Goal: Transaction & Acquisition: Purchase product/service

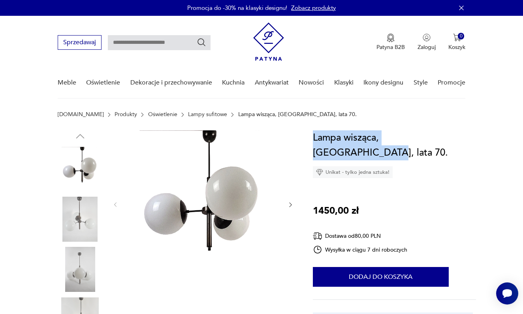
drag, startPoint x: 314, startPoint y: 136, endPoint x: 447, endPoint y: 138, distance: 133.6
click at [447, 138] on div "Lampa wisząca, [GEOGRAPHIC_DATA], lata 70. Unikat - tylko jedna sztuka! 1450,00…" at bounding box center [394, 246] width 163 height 232
copy h1 "Lampa wisząca, [GEOGRAPHIC_DATA], lata 70."
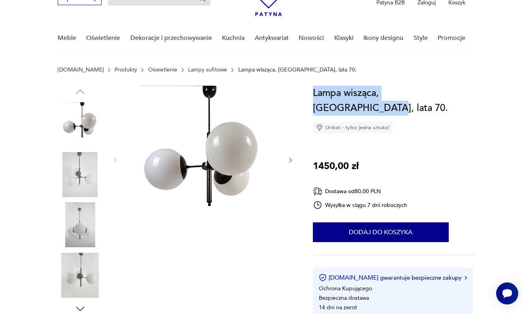
scroll to position [50, 0]
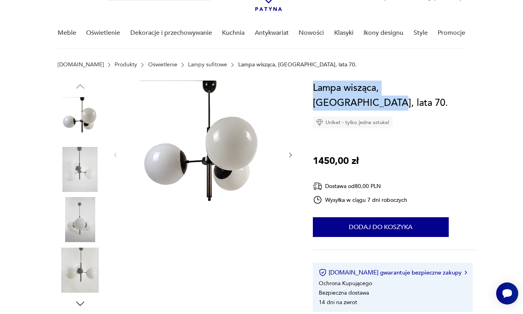
click at [84, 166] on img at bounding box center [80, 169] width 45 height 45
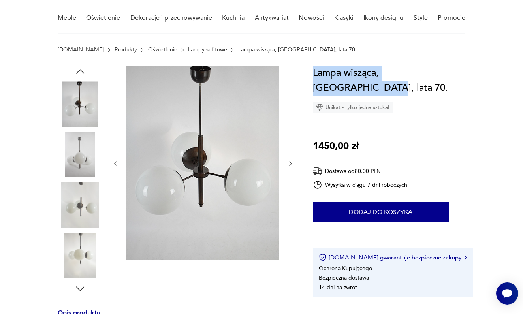
scroll to position [63, 0]
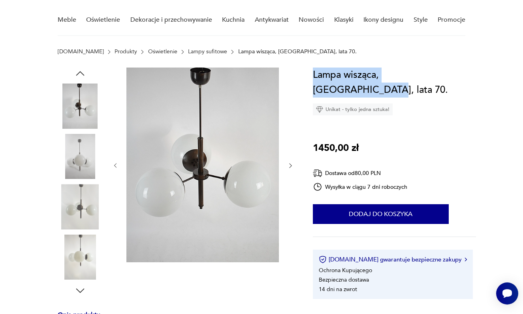
click at [84, 206] on img at bounding box center [80, 206] width 45 height 45
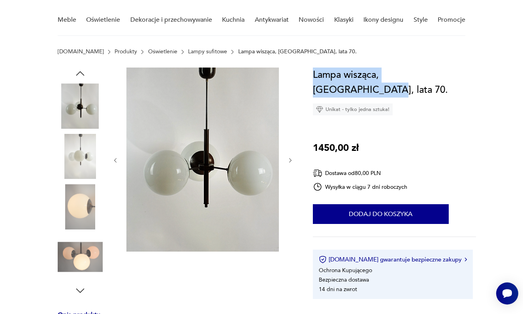
click at [81, 263] on img at bounding box center [80, 257] width 45 height 45
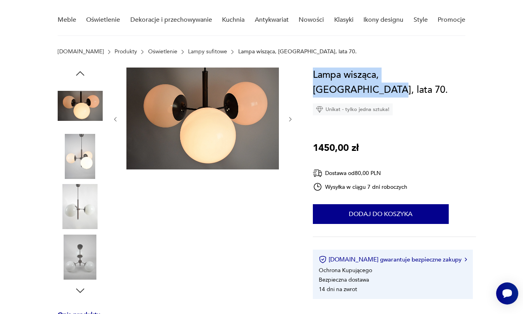
click at [81, 158] on img at bounding box center [80, 156] width 45 height 45
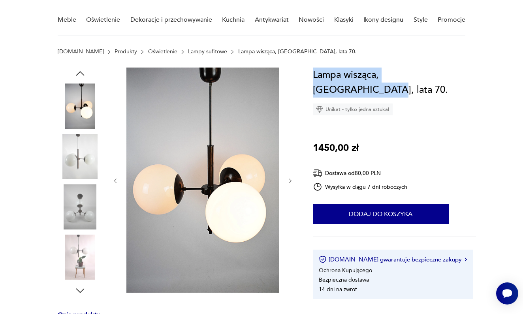
click at [83, 203] on img at bounding box center [80, 206] width 45 height 45
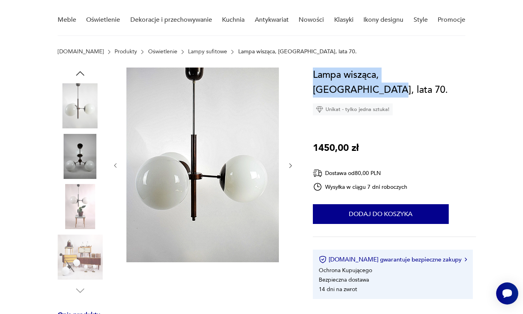
click at [81, 153] on img at bounding box center [80, 156] width 45 height 45
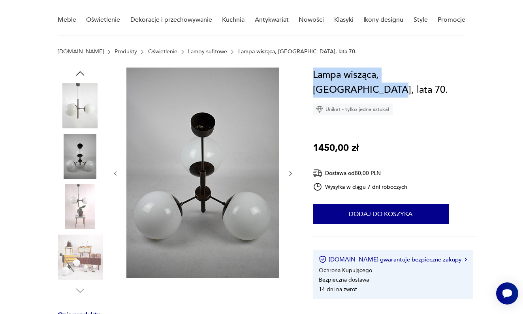
click at [83, 199] on img at bounding box center [80, 206] width 45 height 45
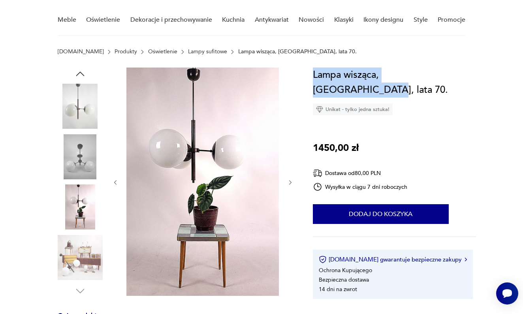
click at [87, 107] on img at bounding box center [80, 106] width 45 height 45
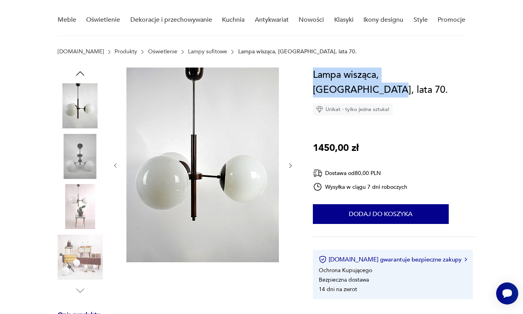
click at [82, 74] on icon "button" at bounding box center [80, 73] width 8 height 4
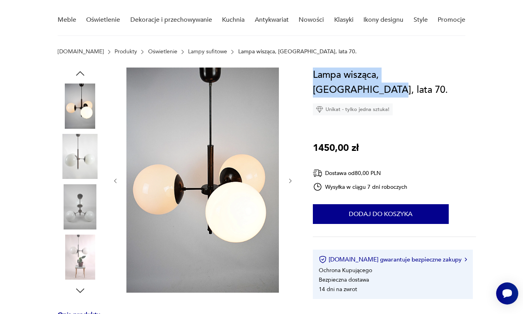
click at [82, 74] on icon "button" at bounding box center [80, 73] width 8 height 4
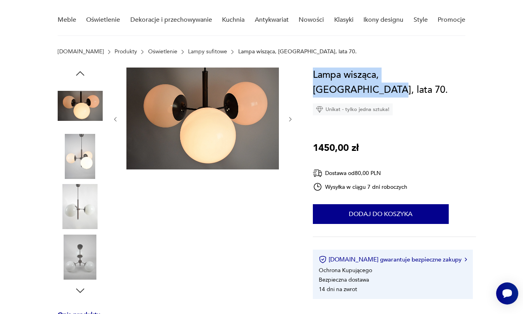
click at [84, 160] on img at bounding box center [80, 156] width 45 height 45
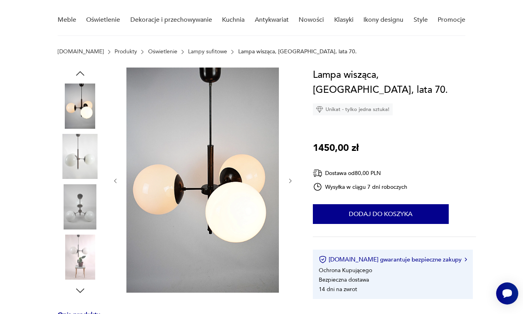
click at [429, 104] on div "Lampa wisząca, [GEOGRAPHIC_DATA], lata 70. Unikat - tylko jedna sztuka! 1450,00…" at bounding box center [394, 184] width 163 height 232
drag, startPoint x: 314, startPoint y: 134, endPoint x: 334, endPoint y: 136, distance: 19.5
click at [334, 141] on p "1450,00 zł" at bounding box center [336, 148] width 46 height 15
copy p "1450"
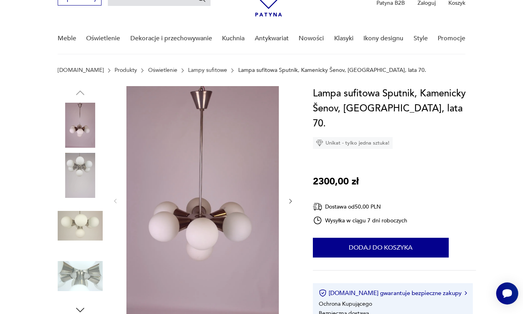
scroll to position [46, 0]
